Goal: Task Accomplishment & Management: Use online tool/utility

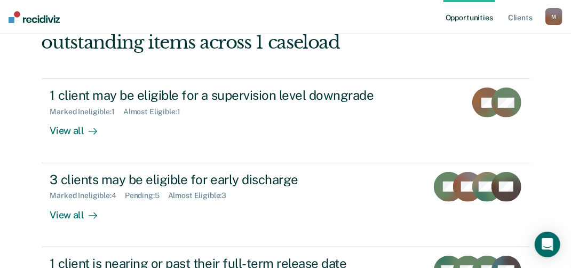
scroll to position [160, 0]
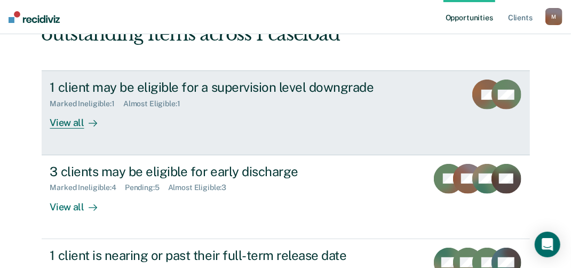
click at [69, 122] on div "View all" at bounding box center [80, 118] width 60 height 21
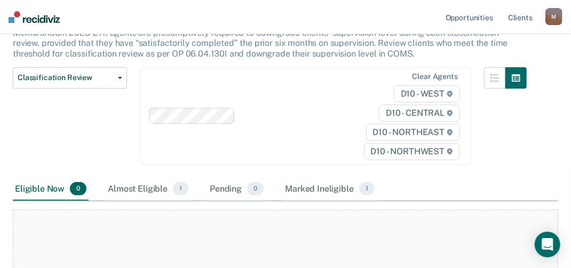
scroll to position [213, 0]
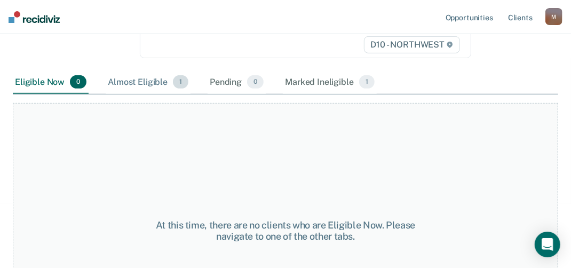
click at [140, 83] on div "Almost Eligible 1" at bounding box center [148, 82] width 85 height 23
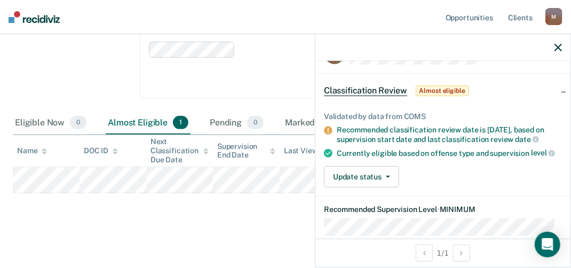
scroll to position [53, 0]
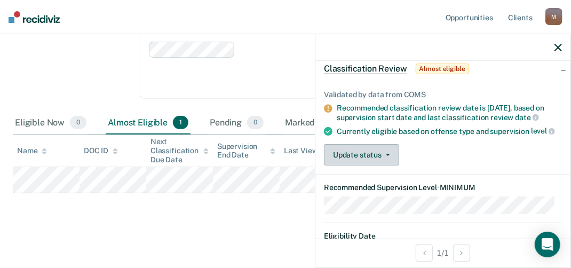
click at [382, 163] on button "Update status" at bounding box center [361, 154] width 75 height 21
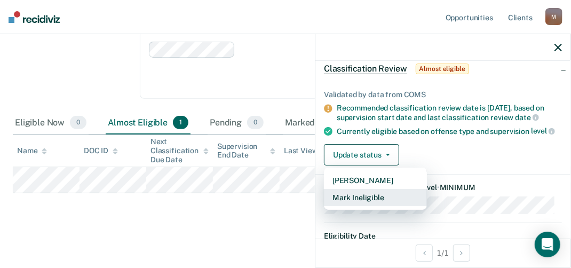
click at [376, 201] on button "Mark Ineligible" at bounding box center [375, 197] width 103 height 17
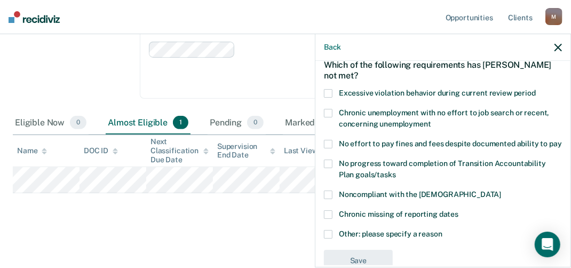
scroll to position [88, 0]
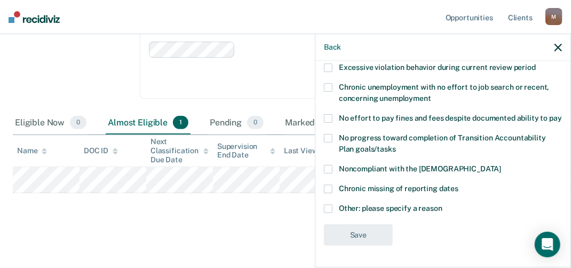
click at [325, 209] on span at bounding box center [328, 208] width 9 height 9
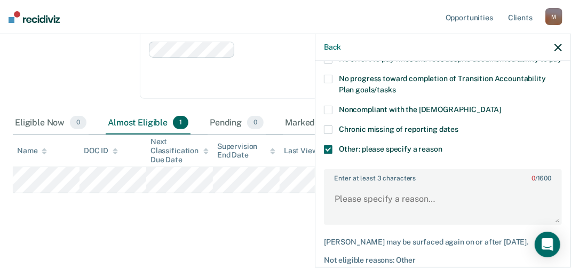
scroll to position [195, 0]
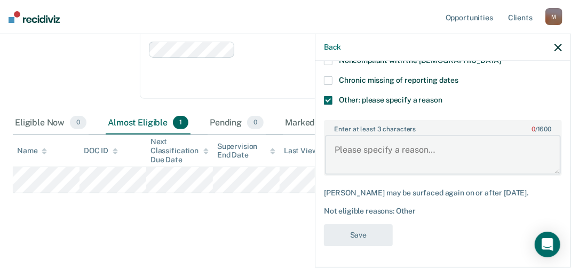
click at [344, 159] on textarea "Enter at least 3 characters 0 / 1600" at bounding box center [443, 154] width 236 height 39
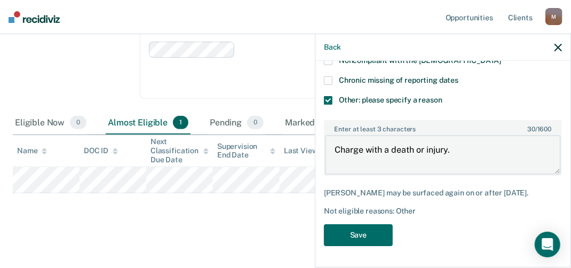
scroll to position [196, 0]
type textarea "Charge with a death or injury."
click at [365, 236] on button "Save" at bounding box center [358, 235] width 69 height 22
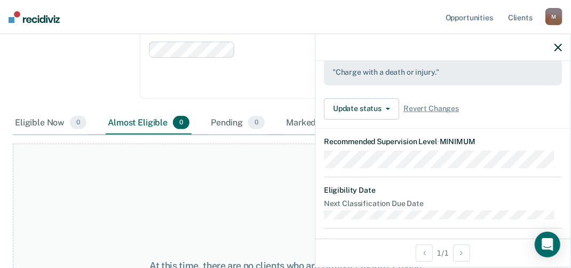
click at [562, 46] on div at bounding box center [442, 47] width 255 height 27
click at [560, 45] on icon "button" at bounding box center [557, 47] width 7 height 7
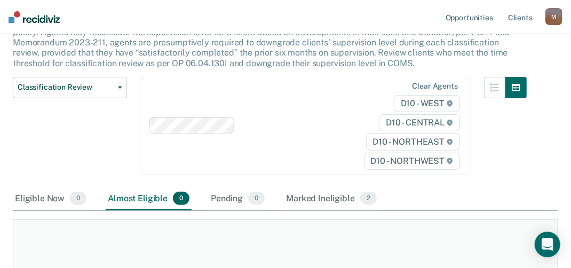
scroll to position [0, 0]
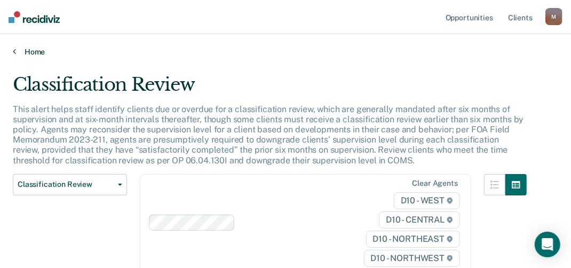
click at [18, 50] on link "Home" at bounding box center [285, 52] width 545 height 10
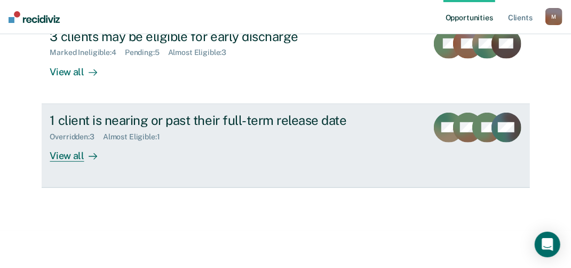
scroll to position [298, 0]
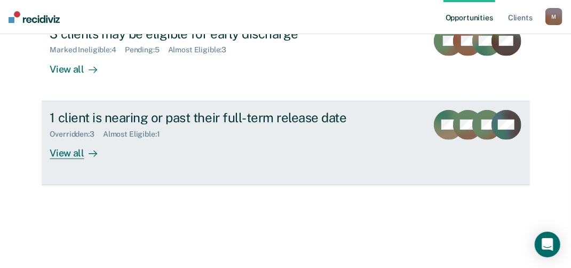
click at [61, 150] on div "View all" at bounding box center [80, 148] width 60 height 21
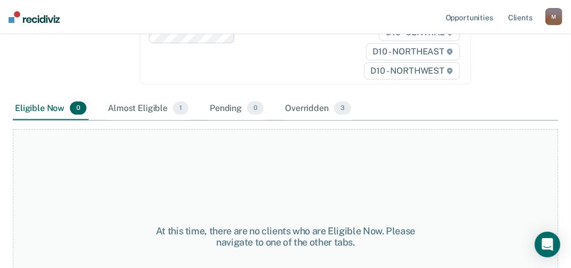
scroll to position [160, 0]
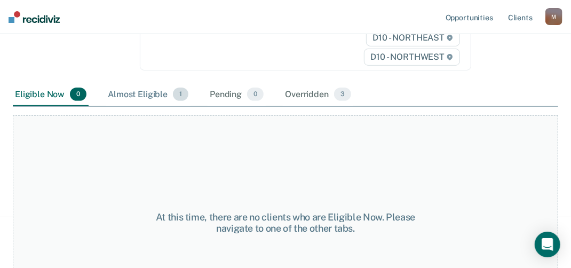
click at [156, 91] on div "Almost Eligible 1" at bounding box center [148, 94] width 85 height 23
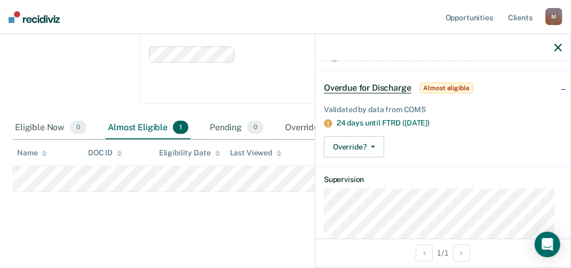
scroll to position [53, 0]
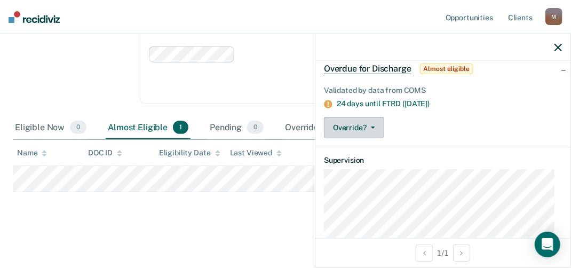
click at [371, 128] on button "Override?" at bounding box center [354, 127] width 60 height 21
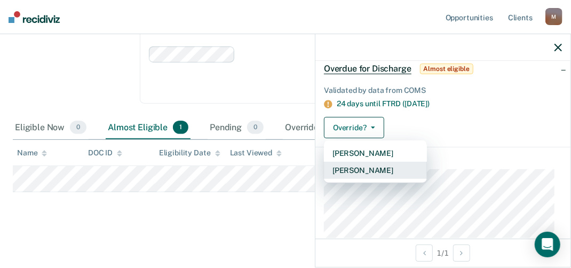
click at [365, 168] on button "[PERSON_NAME]" at bounding box center [375, 170] width 103 height 17
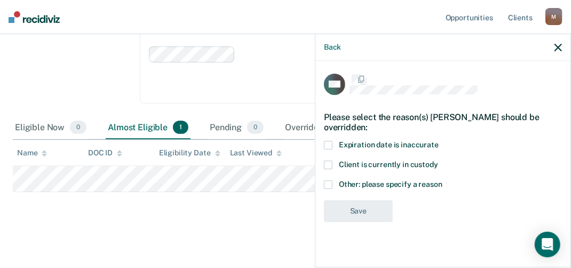
scroll to position [0, 0]
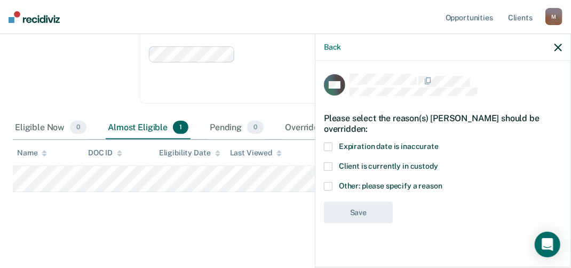
click at [329, 184] on span at bounding box center [328, 186] width 9 height 9
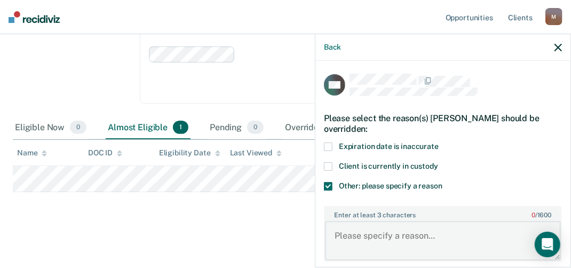
drag, startPoint x: 363, startPoint y: 222, endPoint x: 364, endPoint y: 230, distance: 8.6
click at [363, 223] on textarea "Enter at least 3 characters 0 / 1600" at bounding box center [443, 240] width 236 height 39
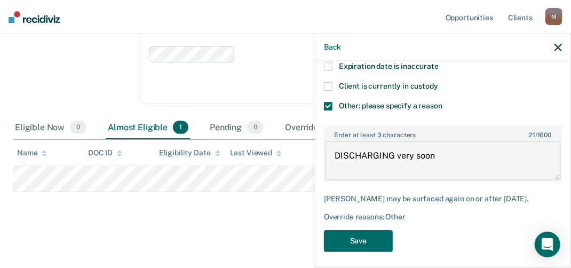
scroll to position [92, 0]
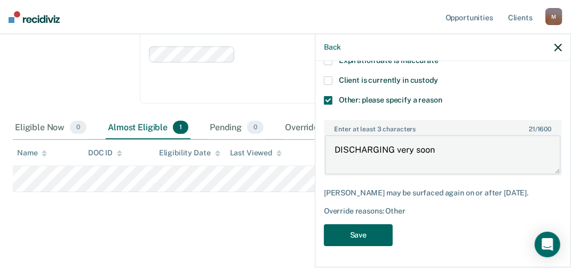
type textarea "DISCHARGING very soon"
click at [357, 238] on button "Save" at bounding box center [358, 235] width 69 height 22
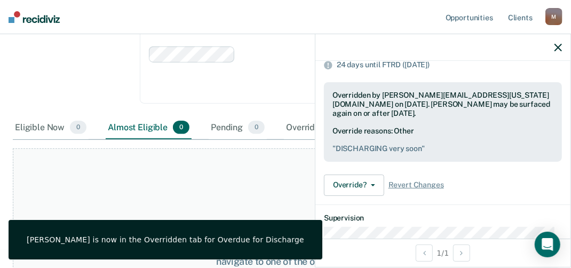
click at [559, 48] on icon "button" at bounding box center [557, 47] width 7 height 7
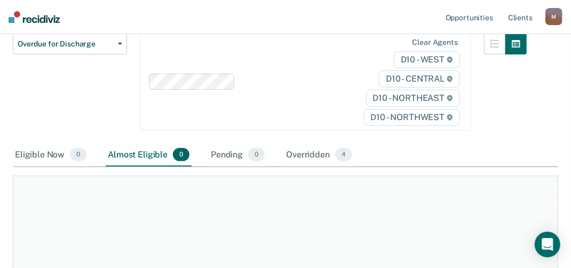
scroll to position [160, 0]
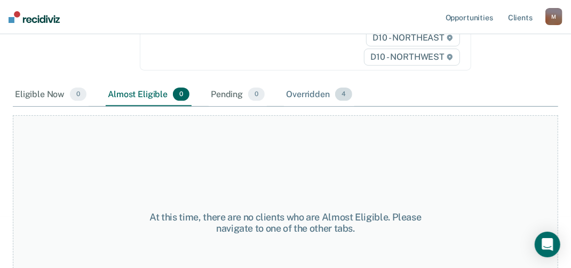
click at [312, 93] on div "Overridden 4" at bounding box center [319, 94] width 70 height 23
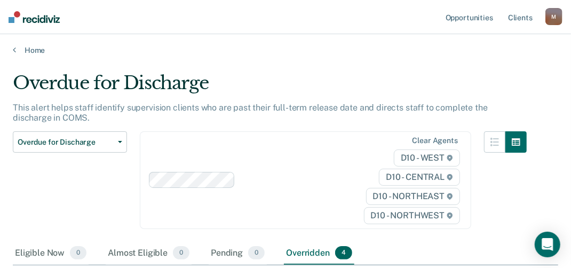
scroll to position [0, 0]
